Goal: Navigation & Orientation: Find specific page/section

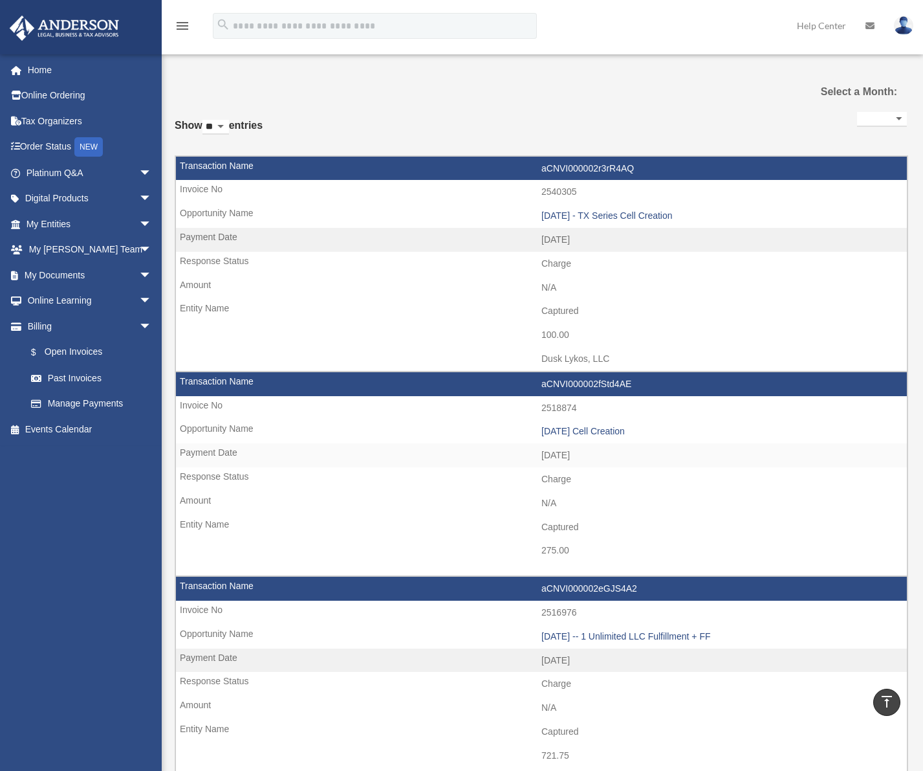
select select
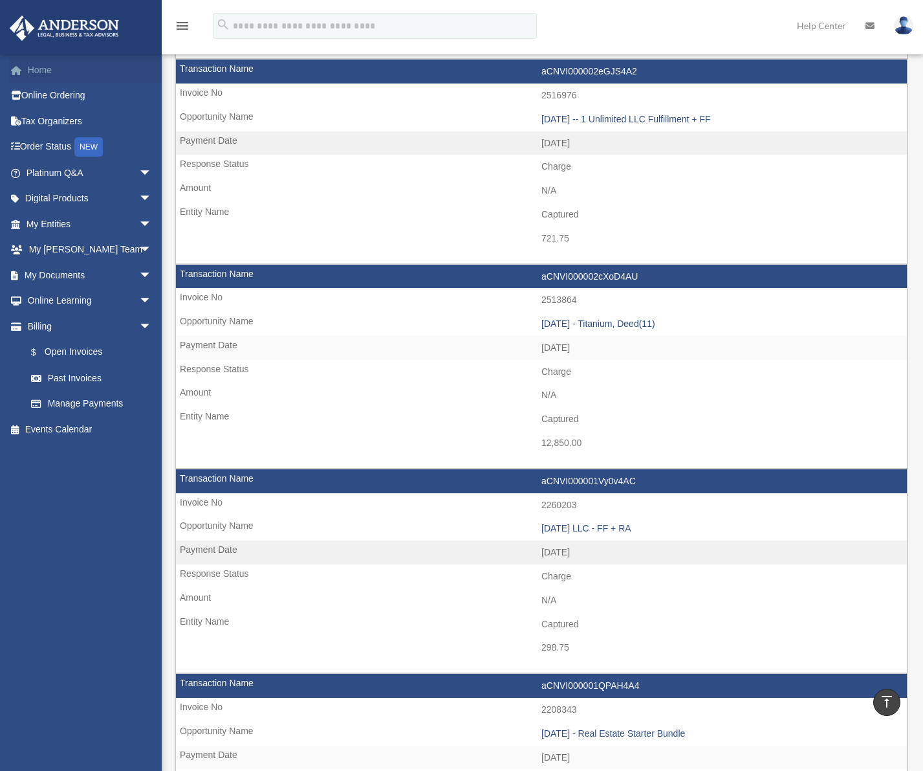
click at [32, 60] on link "Home" at bounding box center [90, 70] width 162 height 26
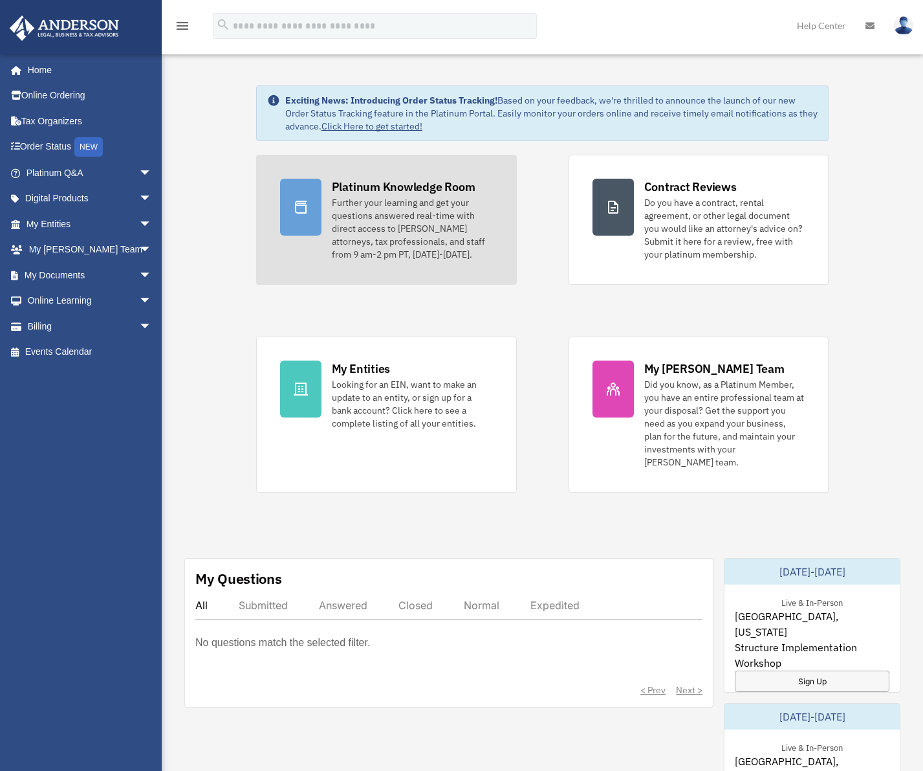
click at [370, 186] on div "Platinum Knowledge Room" at bounding box center [404, 187] width 144 height 16
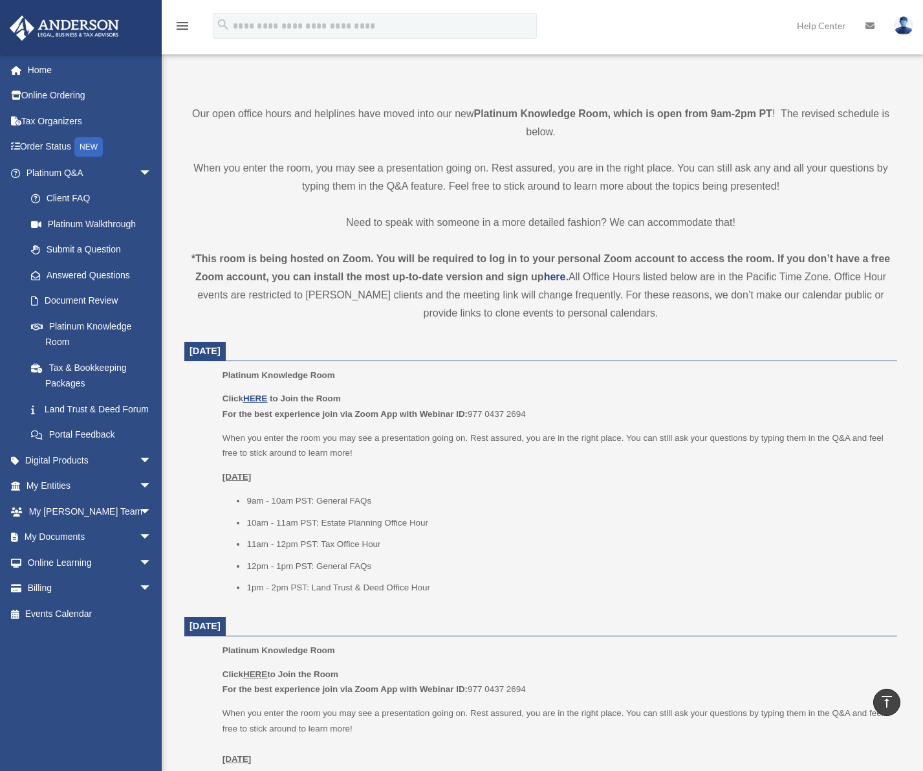
scroll to position [258, 0]
